Goal: Task Accomplishment & Management: Use online tool/utility

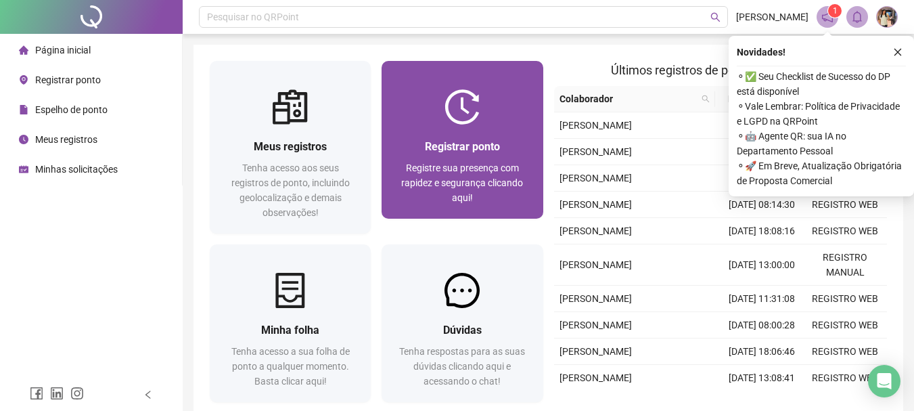
click at [526, 138] on div "Registrar ponto" at bounding box center [462, 146] width 129 height 17
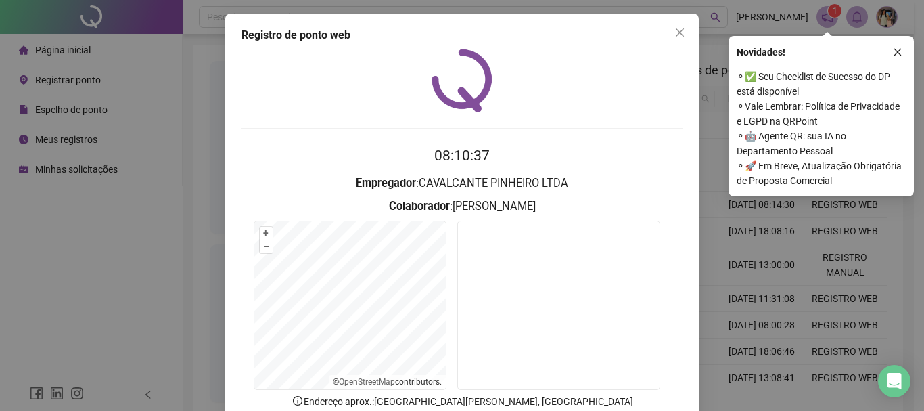
scroll to position [88, 0]
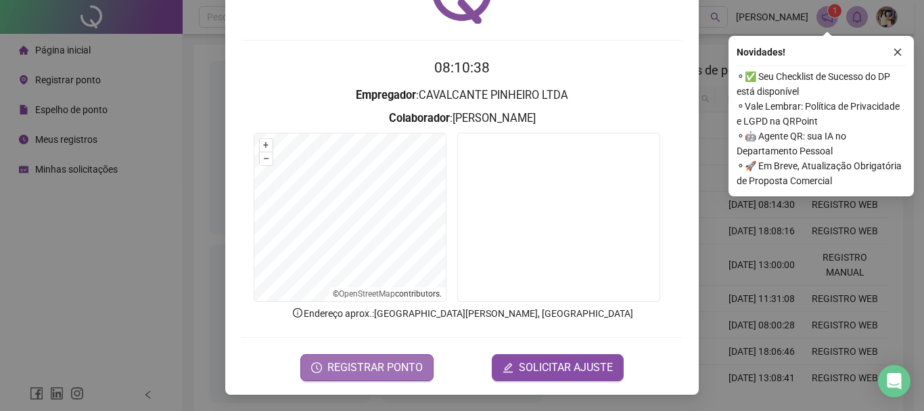
click at [355, 367] on span "REGISTRAR PONTO" at bounding box center [375, 367] width 95 height 16
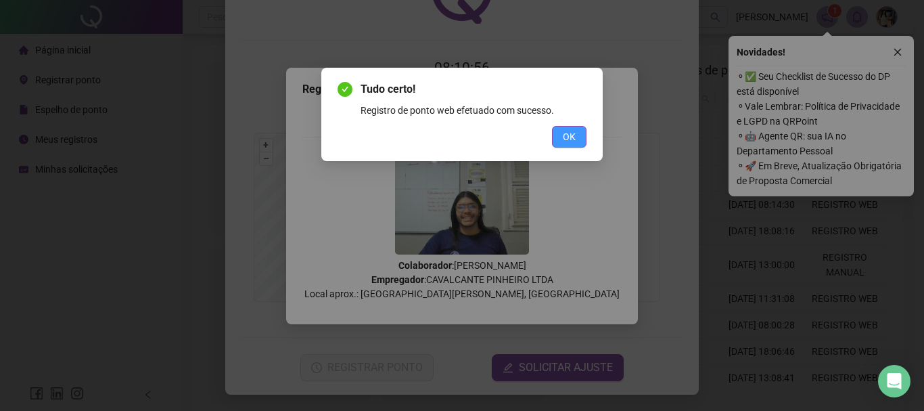
click at [570, 133] on span "OK" at bounding box center [569, 136] width 13 height 15
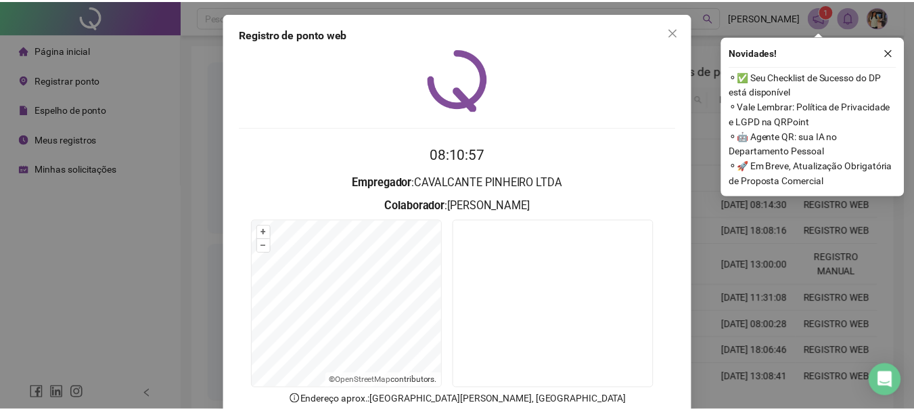
scroll to position [0, 0]
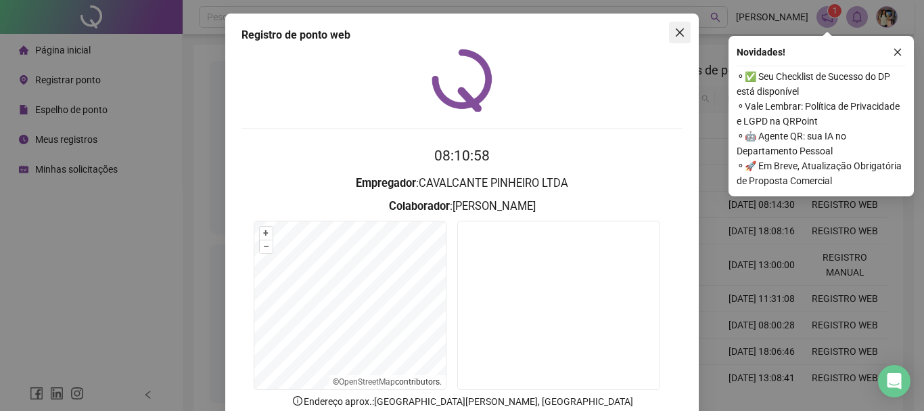
click at [677, 28] on icon "close" at bounding box center [680, 32] width 11 height 11
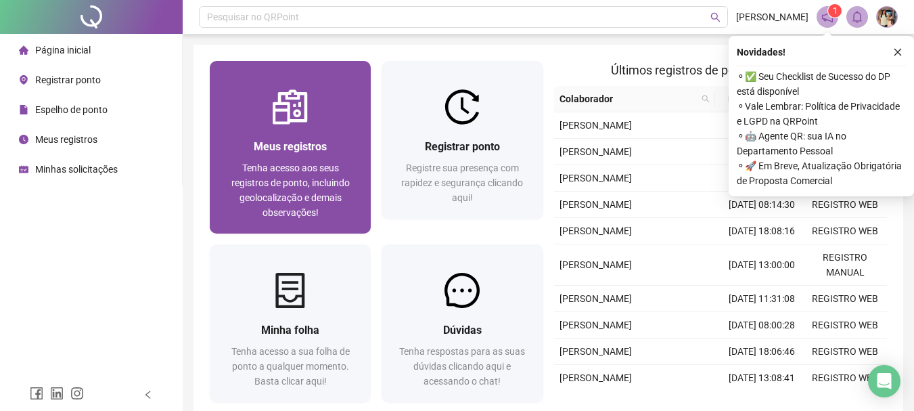
click at [246, 141] on div "Meus registros" at bounding box center [290, 146] width 129 height 17
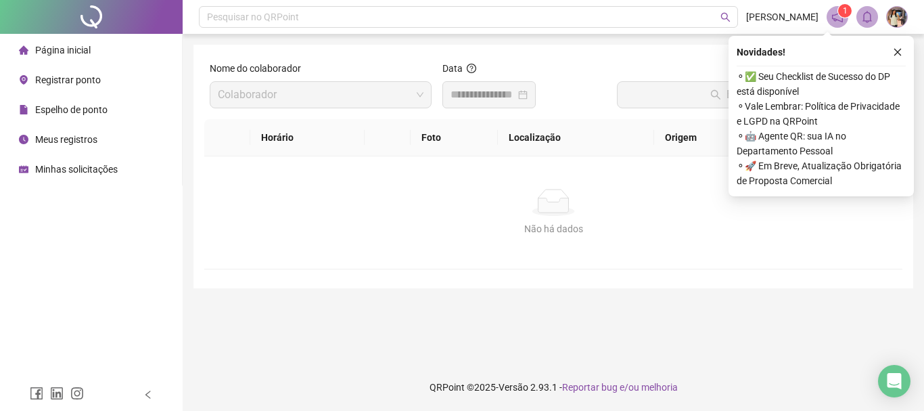
click at [528, 95] on div at bounding box center [489, 95] width 77 height 16
click at [528, 93] on div at bounding box center [489, 95] width 77 height 16
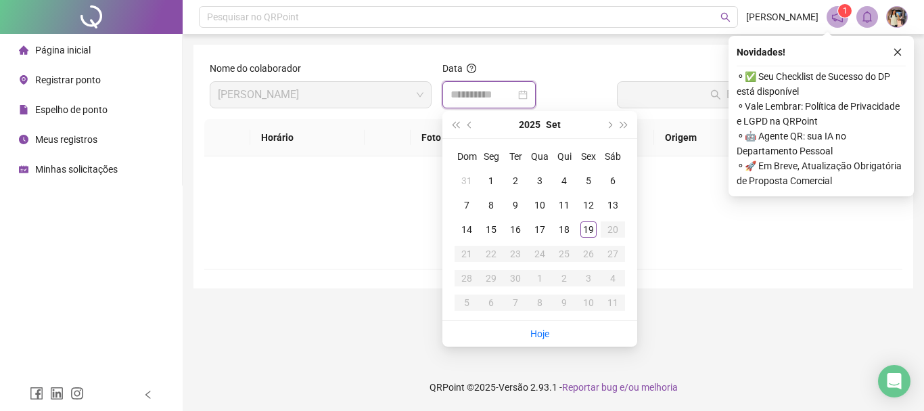
type input "**********"
click at [584, 221] on div "19" at bounding box center [589, 229] width 16 height 16
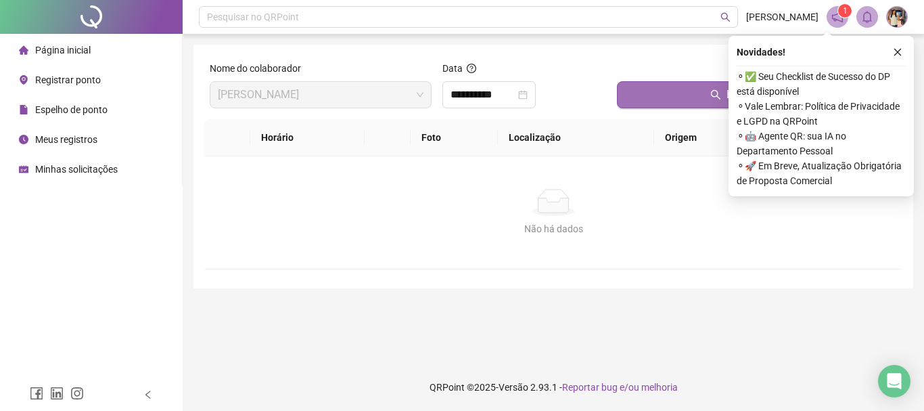
click at [661, 97] on button "Buscar registros" at bounding box center [757, 94] width 280 height 27
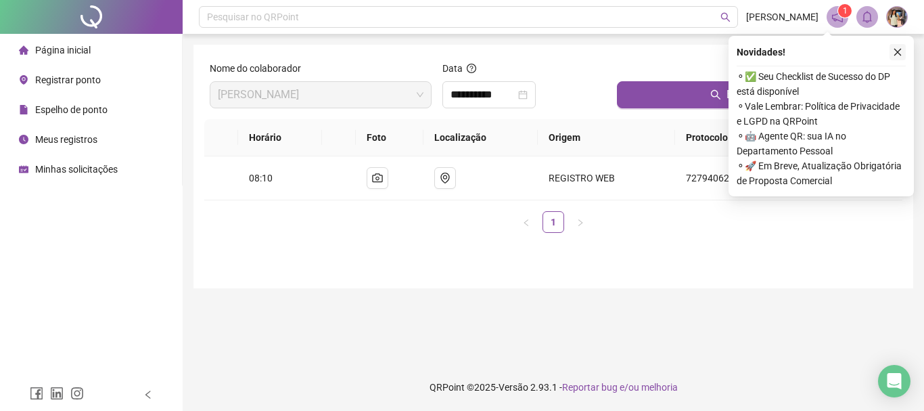
click at [895, 52] on icon "close" at bounding box center [897, 51] width 9 height 9
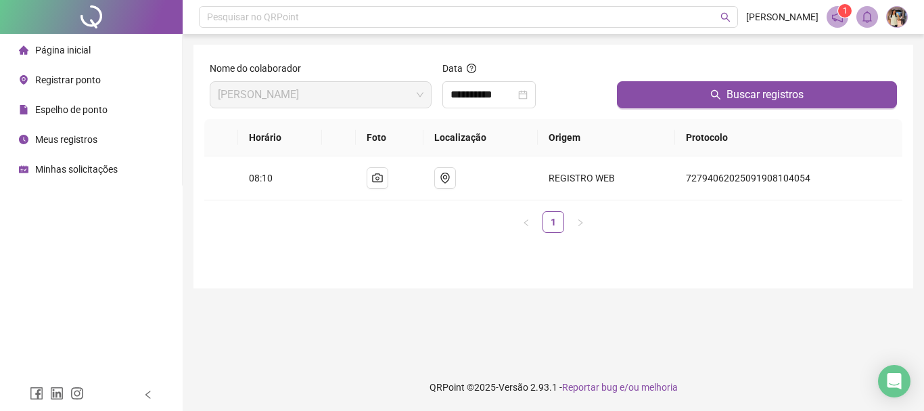
click at [74, 45] on span "Página inicial" at bounding box center [62, 50] width 55 height 11
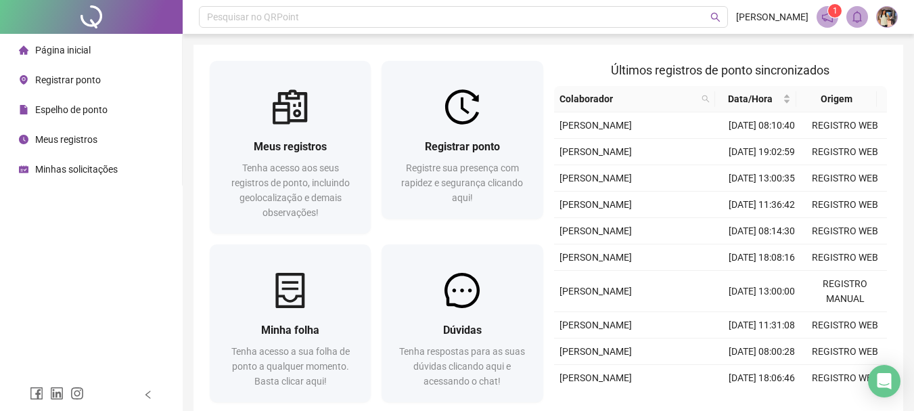
click at [836, 24] on span at bounding box center [828, 17] width 22 height 22
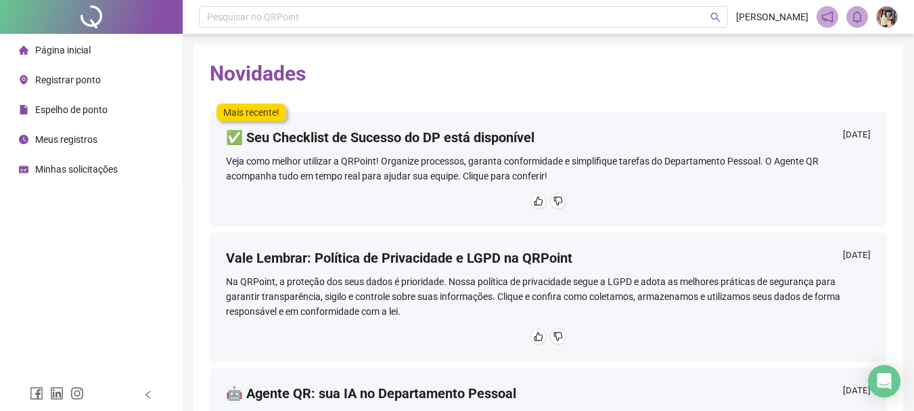
click at [78, 48] on span "Página inicial" at bounding box center [62, 50] width 55 height 11
